Goal: Task Accomplishment & Management: Complete application form

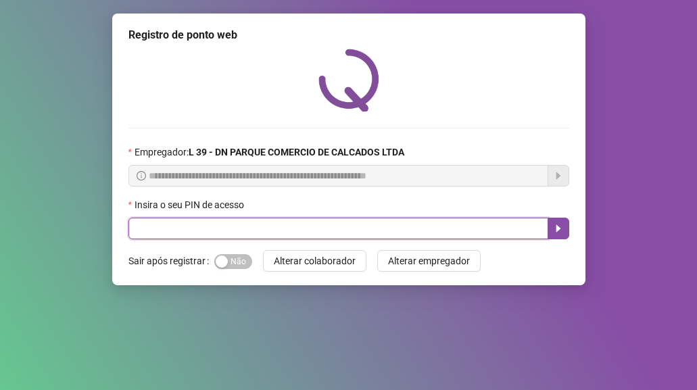
click at [233, 233] on input "text" at bounding box center [339, 229] width 420 height 22
type input "*****"
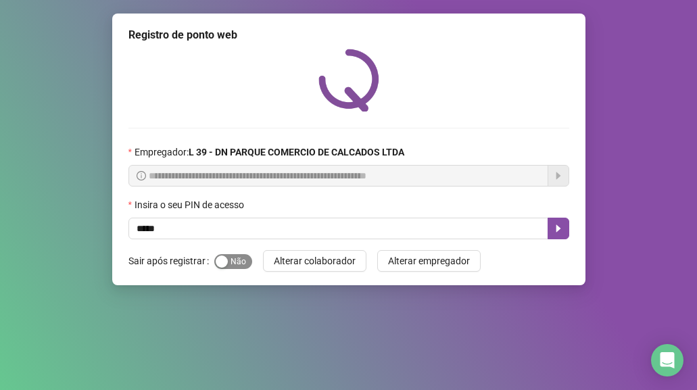
click at [239, 260] on span "Sim Não" at bounding box center [233, 261] width 38 height 15
click at [552, 223] on button "button" at bounding box center [559, 229] width 22 height 22
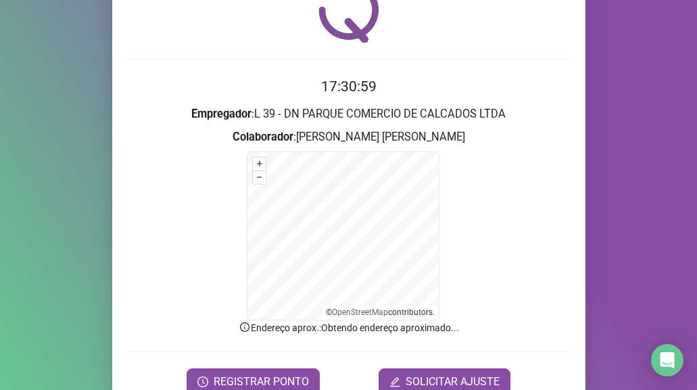
scroll to position [134, 0]
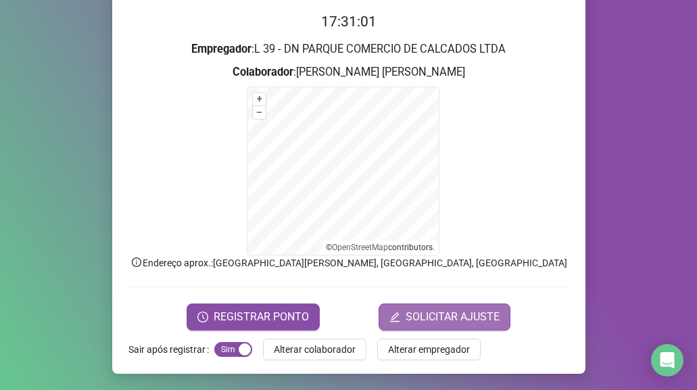
click at [432, 322] on span "SOLICITAR AJUSTE" at bounding box center [453, 317] width 94 height 16
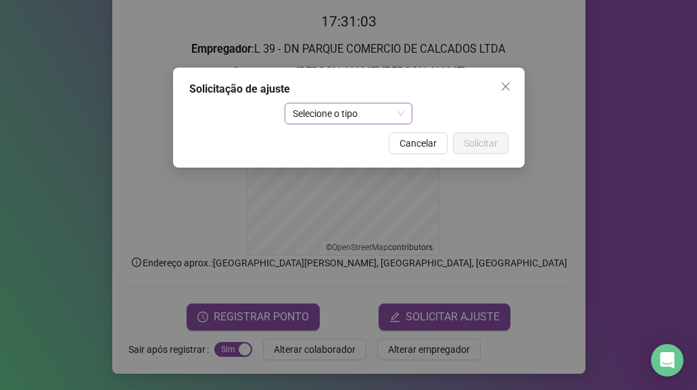
click at [401, 112] on span "Selecione o tipo" at bounding box center [349, 113] width 112 height 20
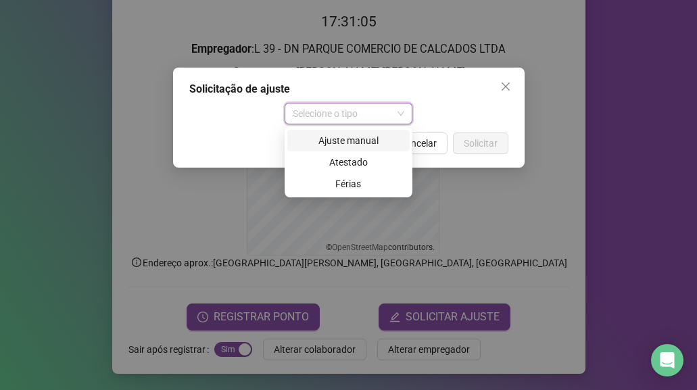
click at [386, 141] on div "Ajuste manual" at bounding box center [349, 140] width 106 height 15
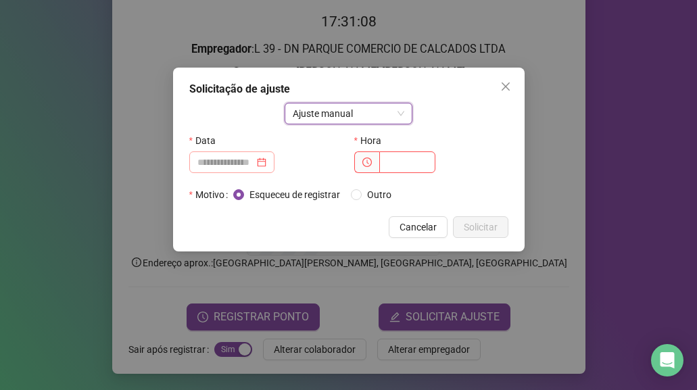
click at [266, 168] on div at bounding box center [231, 162] width 69 height 15
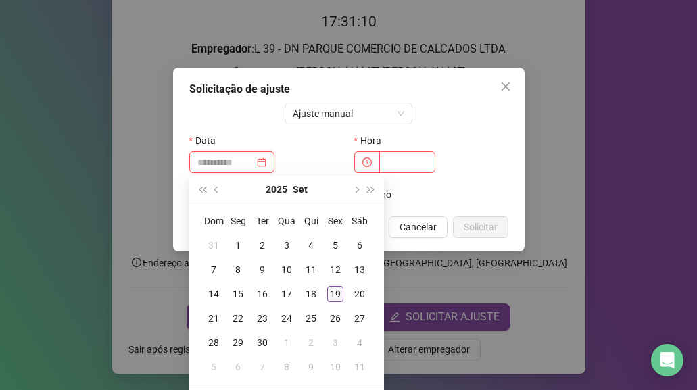
type input "**********"
click at [335, 292] on div "19" at bounding box center [335, 294] width 16 height 16
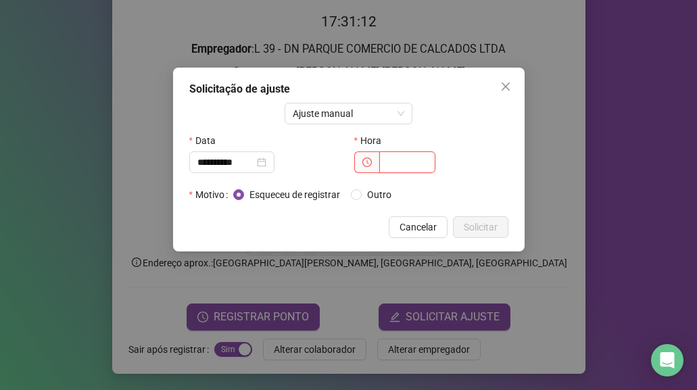
click at [387, 163] on input "text" at bounding box center [407, 162] width 56 height 22
type input "*****"
click at [480, 232] on span "Solicitar" at bounding box center [481, 227] width 34 height 15
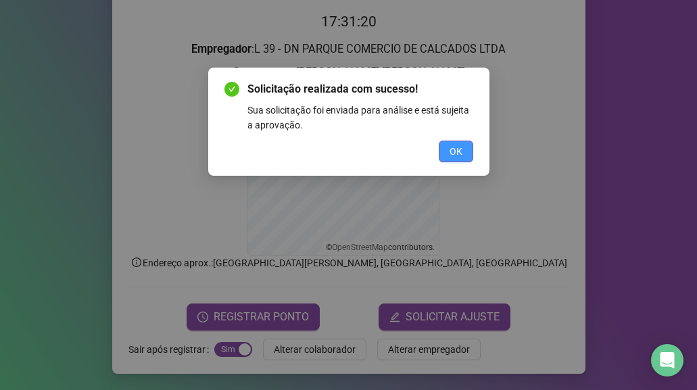
click at [455, 154] on span "OK" at bounding box center [456, 151] width 13 height 15
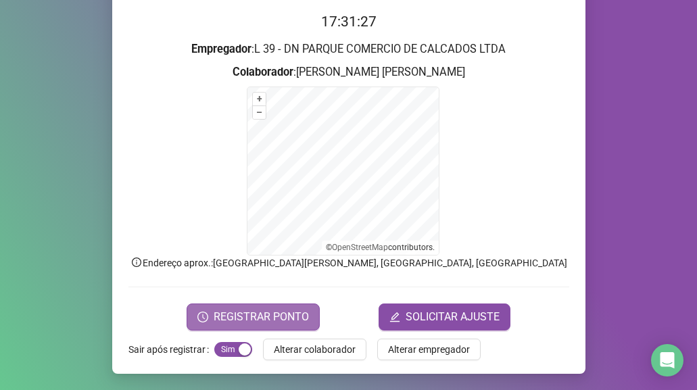
click at [234, 317] on span "REGISTRAR PONTO" at bounding box center [261, 317] width 95 height 16
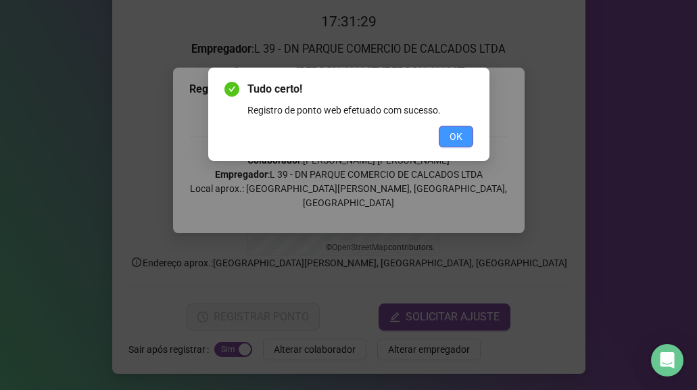
click at [459, 135] on span "OK" at bounding box center [456, 136] width 13 height 15
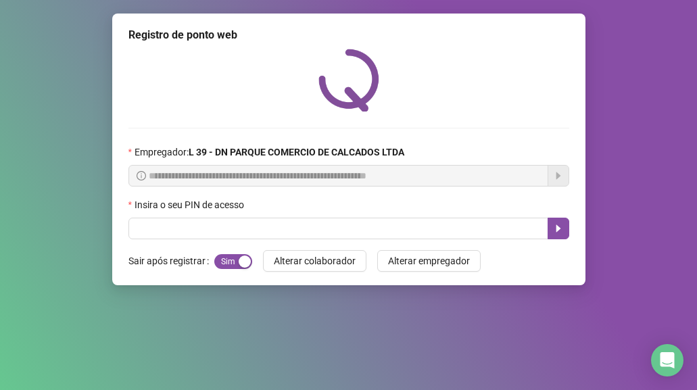
scroll to position [0, 0]
